Goal: Transaction & Acquisition: Purchase product/service

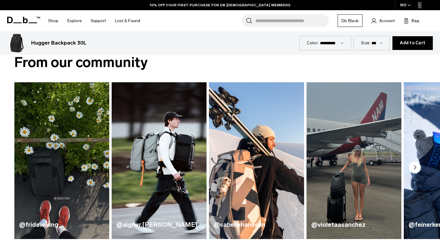
scroll to position [152, 0]
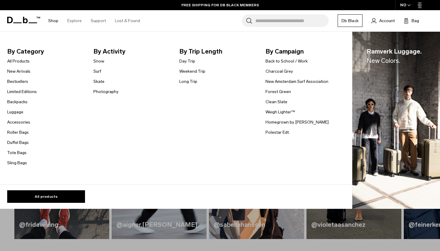
click at [56, 21] on link "Shop" at bounding box center [53, 20] width 10 height 21
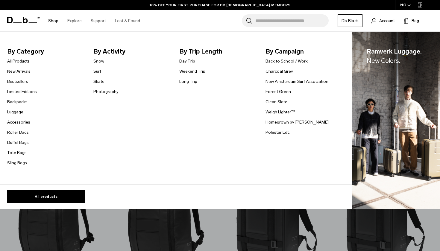
click at [289, 61] on link "Back to School / Work" at bounding box center [286, 61] width 42 height 6
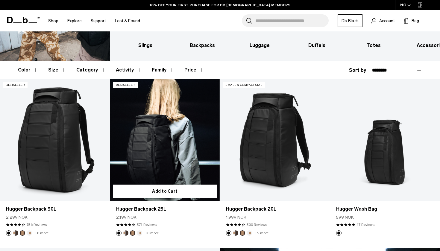
scroll to position [101, 0]
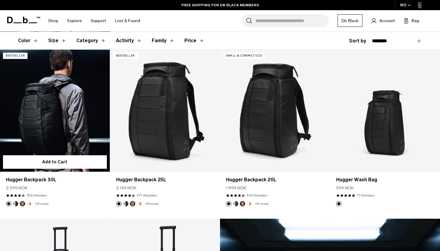
click at [79, 130] on link "Hugger Backpack 30L" at bounding box center [55, 111] width 110 height 122
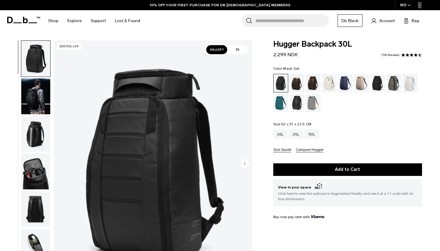
click at [245, 165] on circle "Next slide" at bounding box center [244, 163] width 9 height 9
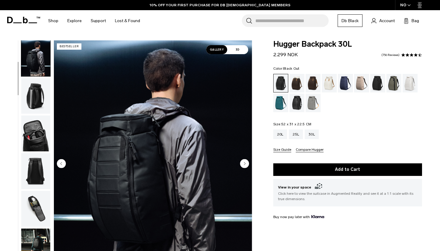
click at [245, 164] on circle "Next slide" at bounding box center [244, 163] width 9 height 9
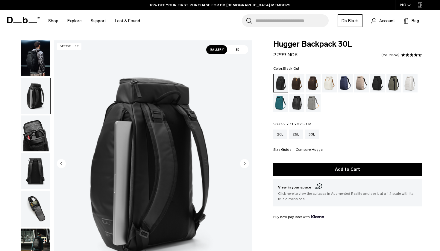
scroll to position [76, 0]
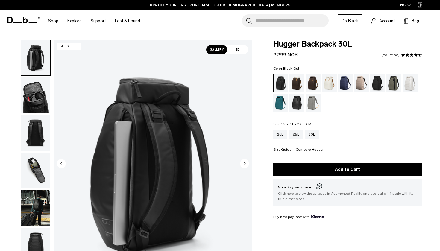
click at [245, 164] on circle "Next slide" at bounding box center [244, 163] width 9 height 9
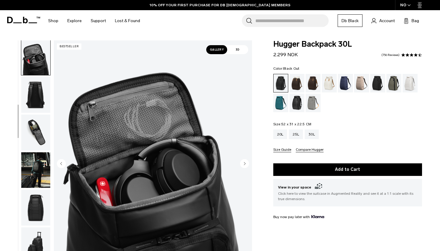
click at [245, 164] on circle "Next slide" at bounding box center [244, 163] width 9 height 9
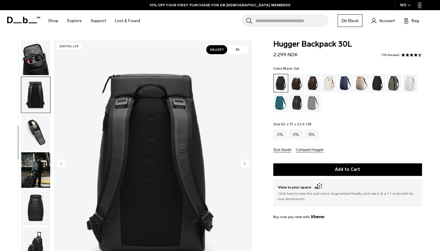
scroll to position [152, 0]
